Goal: Task Accomplishment & Management: Complete application form

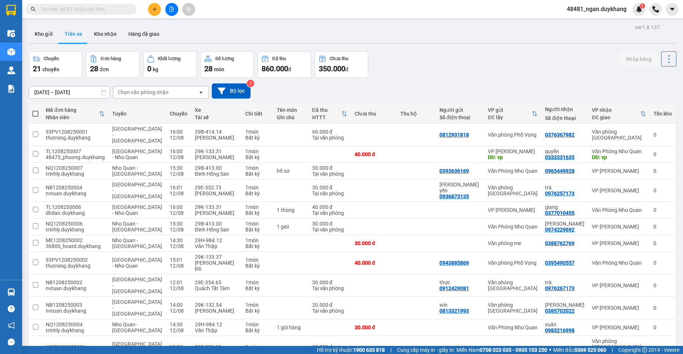
click at [153, 11] on icon "plus" at bounding box center [154, 9] width 5 height 5
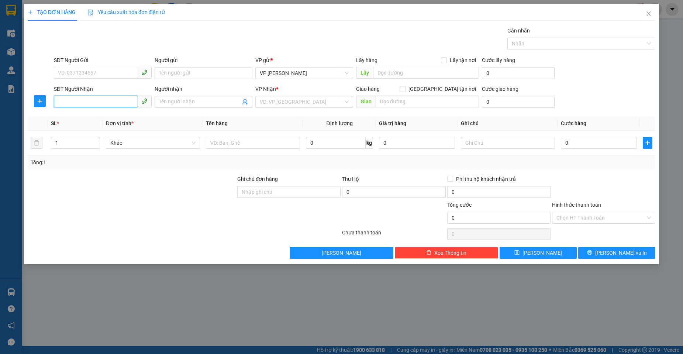
click at [84, 104] on input "SĐT Người Nhận" at bounding box center [95, 102] width 83 height 12
drag, startPoint x: 114, startPoint y: 123, endPoint x: 110, endPoint y: 124, distance: 4.1
click at [113, 123] on div "0924419999 0924419999 - c hường" at bounding box center [103, 116] width 98 height 15
click at [116, 119] on th "Đơn vị tính *" at bounding box center [153, 123] width 100 height 14
click at [97, 97] on input "0924419" at bounding box center [95, 102] width 83 height 12
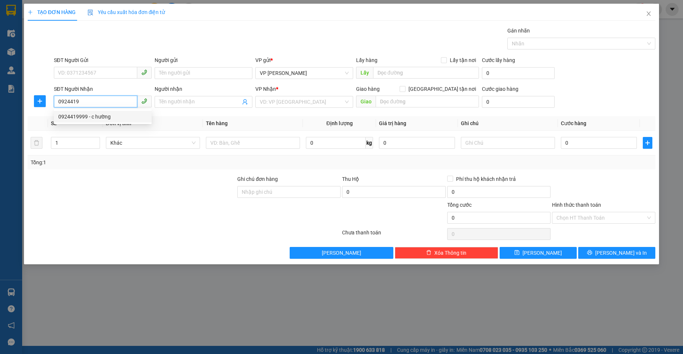
click at [97, 118] on div "0924419999 - c hường" at bounding box center [102, 117] width 89 height 8
type input "0924419999"
type input "c hường"
drag, startPoint x: 33, startPoint y: 110, endPoint x: 24, endPoint y: 110, distance: 8.5
click at [24, 110] on div "TẠO ĐƠN HÀNG Yêu cầu xuất hóa đơn điện tử Transit Pickup Surcharge Ids Transit …" at bounding box center [341, 134] width 635 height 261
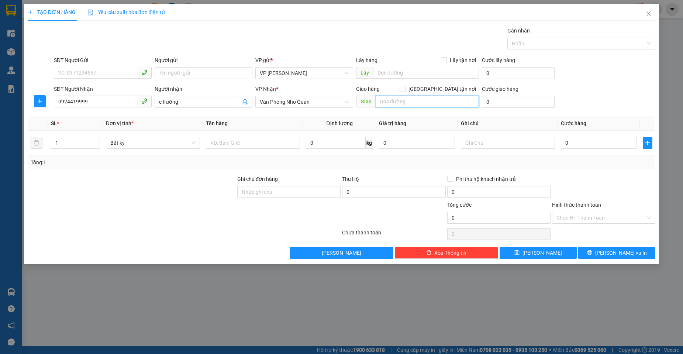
click at [401, 103] on input "text" at bounding box center [427, 102] width 103 height 12
type input "me"
click at [587, 140] on input "0" at bounding box center [599, 143] width 76 height 12
type input "3"
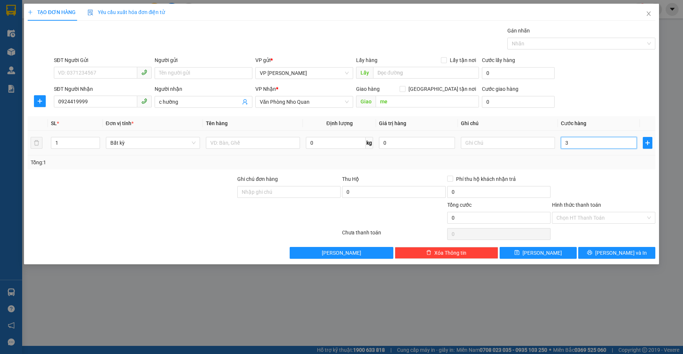
type input "3"
type input "30"
type input "30.000"
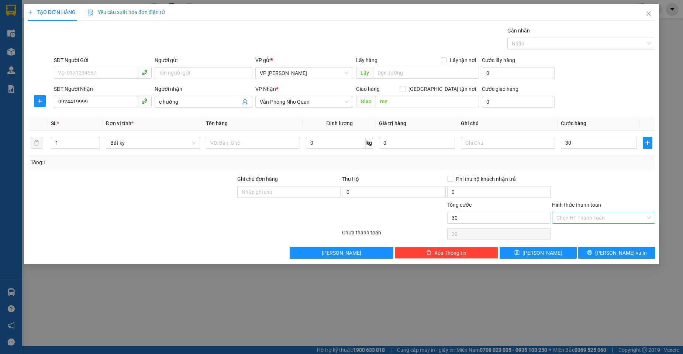
type input "30.000"
click at [593, 219] on input "Hình thức thanh toán" at bounding box center [601, 217] width 89 height 11
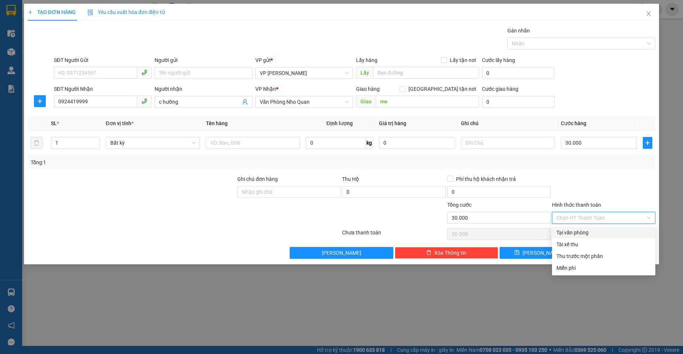
click at [577, 236] on div "Tại văn phòng" at bounding box center [604, 233] width 95 height 8
type input "0"
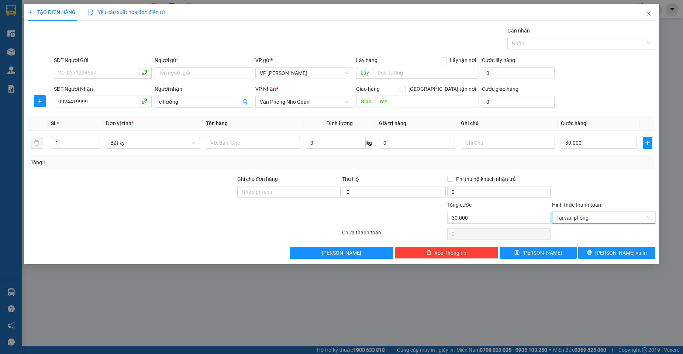
click at [588, 183] on div at bounding box center [604, 188] width 105 height 26
click at [599, 254] on button "Lưu và In" at bounding box center [617, 253] width 77 height 12
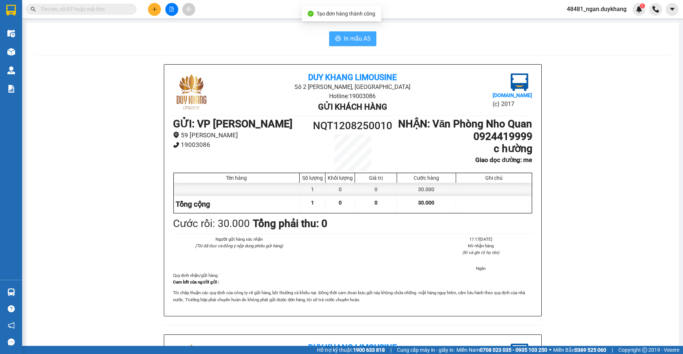
click at [347, 38] on span "In mẫu A5" at bounding box center [357, 38] width 27 height 9
drag, startPoint x: 302, startPoint y: 128, endPoint x: 398, endPoint y: 128, distance: 96.7
click at [398, 128] on div "GỬI : VP Nguyễn Quốc Trị 59 Nguyễn Quốc Trị 19003086 NQT1208250010 NHẬN : Văn P…" at bounding box center [353, 144] width 360 height 53
click at [399, 129] on h1 "NHẬN : Văn Phòng Nho Quan" at bounding box center [465, 124] width 135 height 13
drag, startPoint x: 387, startPoint y: 128, endPoint x: 313, endPoint y: 126, distance: 74.3
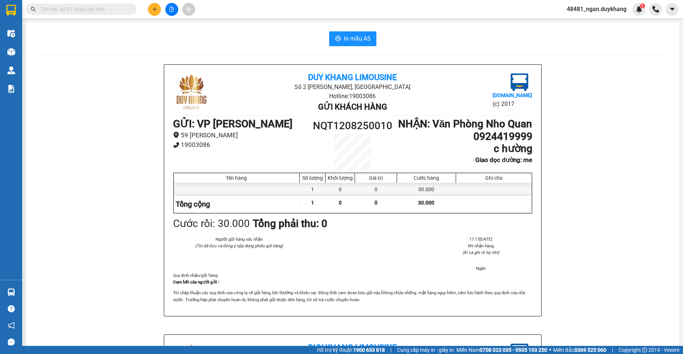
click at [313, 126] on h1 "NQT1208250010" at bounding box center [353, 126] width 90 height 16
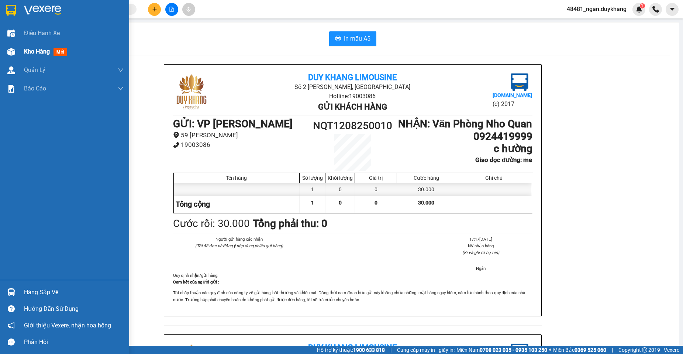
click at [16, 51] on div at bounding box center [11, 51] width 13 height 13
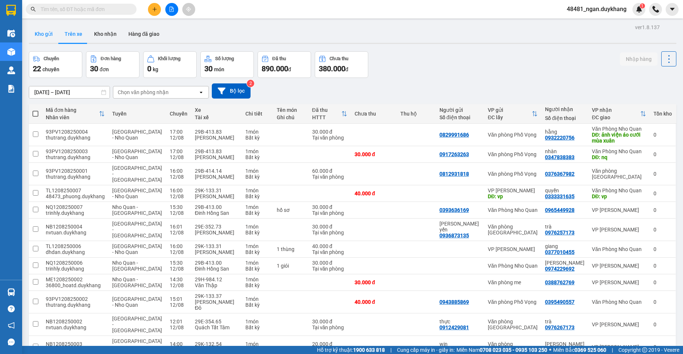
click at [44, 34] on button "Kho gửi" at bounding box center [44, 34] width 30 height 18
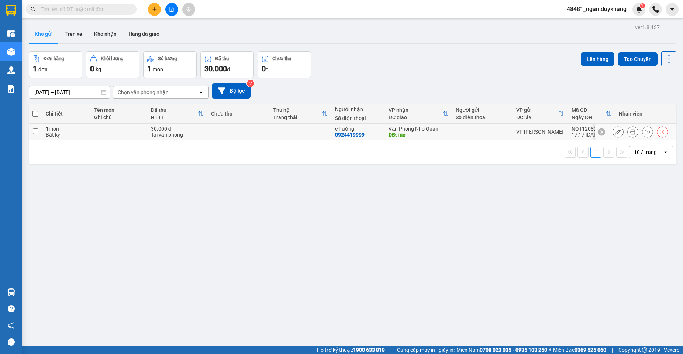
click at [489, 129] on div at bounding box center [482, 132] width 53 height 6
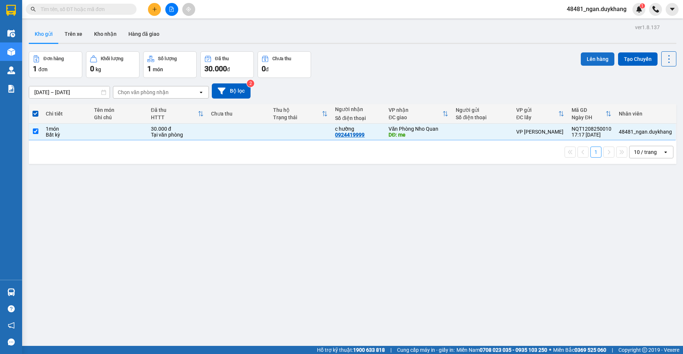
click at [586, 59] on button "Lên hàng" at bounding box center [598, 58] width 34 height 13
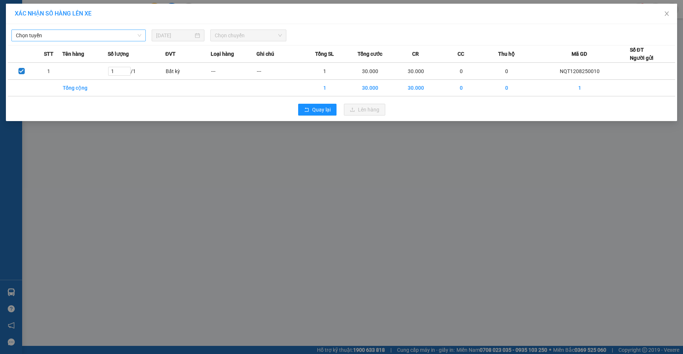
click at [45, 38] on span "Chọn tuyến" at bounding box center [79, 35] width 126 height 11
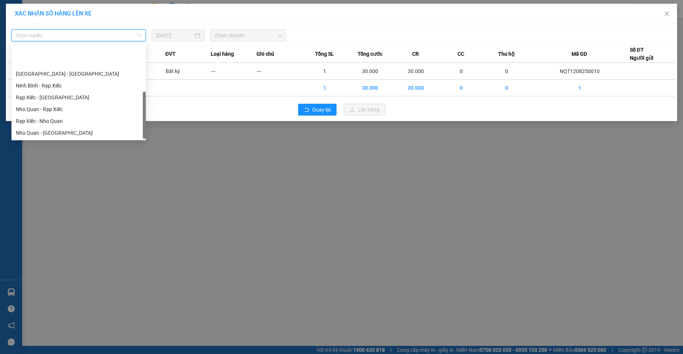
click at [48, 164] on div "Hà Nội - Nho Quan" at bounding box center [79, 168] width 126 height 8
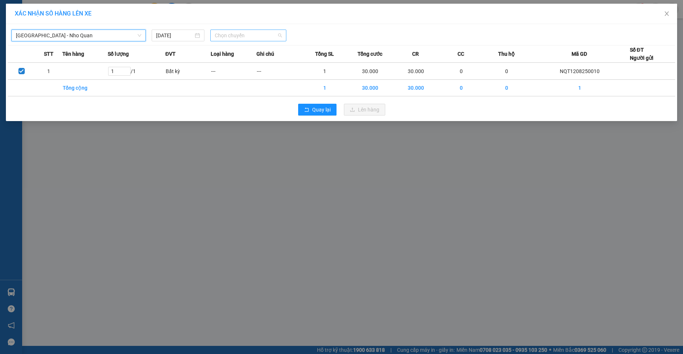
click at [235, 40] on span "Chọn chuyến" at bounding box center [248, 35] width 67 height 11
drag, startPoint x: 232, startPoint y: 50, endPoint x: 328, endPoint y: 69, distance: 97.8
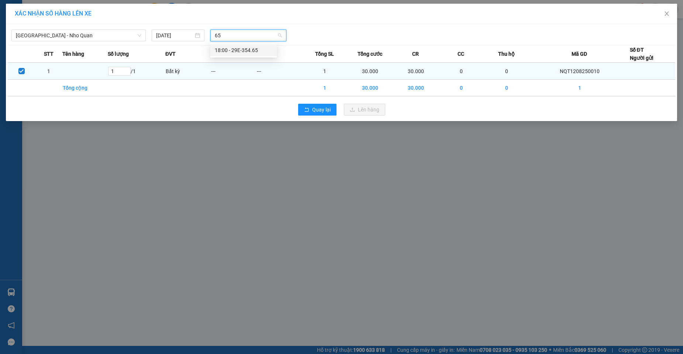
click at [233, 50] on div "18:00 - 29E-354.65" at bounding box center [244, 50] width 58 height 8
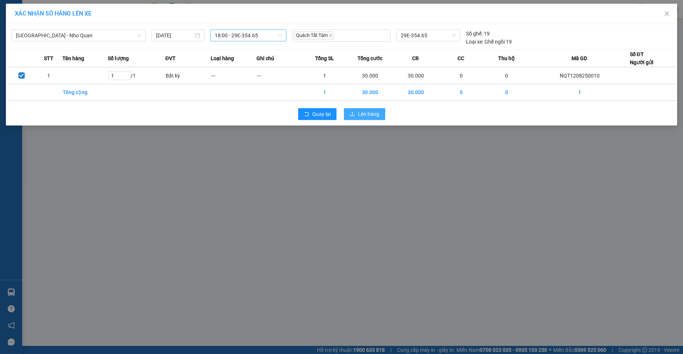
click at [352, 112] on icon "upload" at bounding box center [352, 114] width 5 height 5
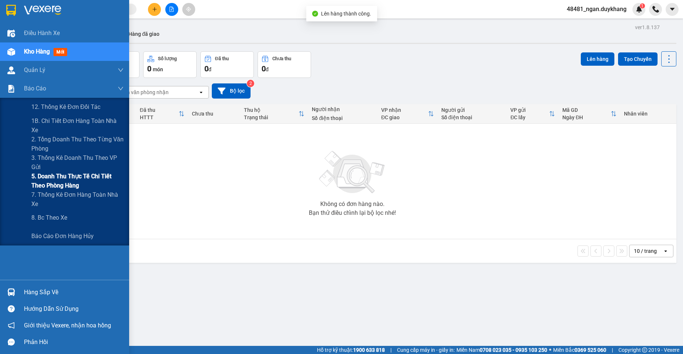
click at [36, 185] on span "5. Doanh thu thực tế chi tiết theo phòng hàng" at bounding box center [77, 181] width 92 height 18
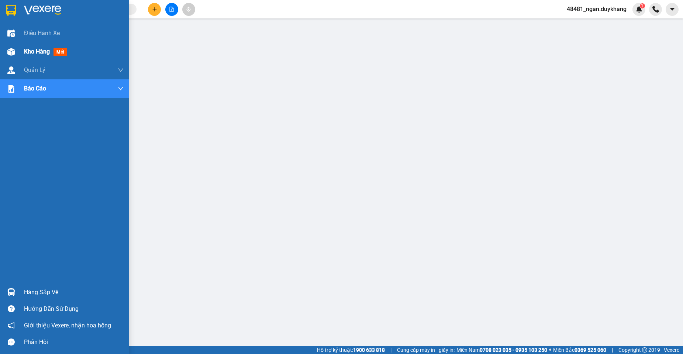
click at [13, 48] on img at bounding box center [11, 52] width 8 height 8
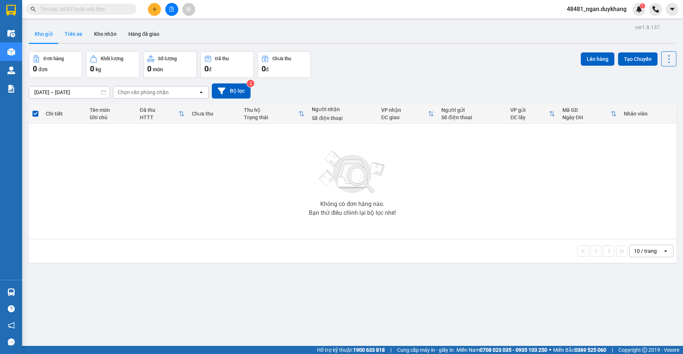
click at [66, 37] on button "Trên xe" at bounding box center [74, 34] width 30 height 18
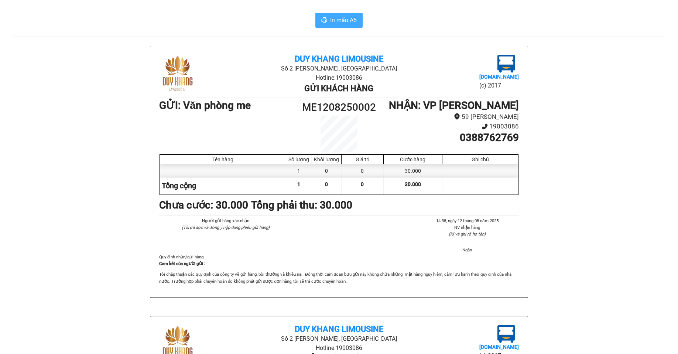
click at [342, 21] on span "In mẫu A5" at bounding box center [343, 20] width 27 height 9
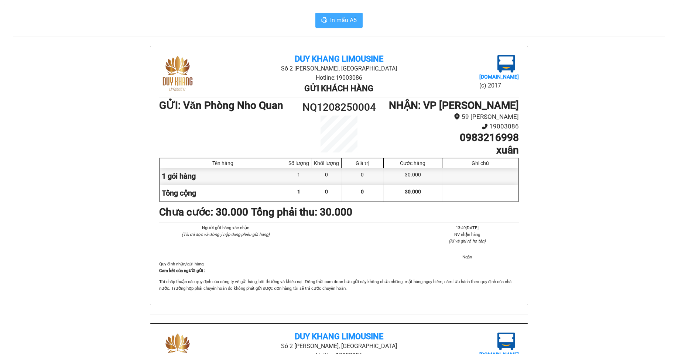
click at [351, 21] on span "In mẫu A5" at bounding box center [343, 20] width 27 height 9
